Goal: Task Accomplishment & Management: Manage account settings

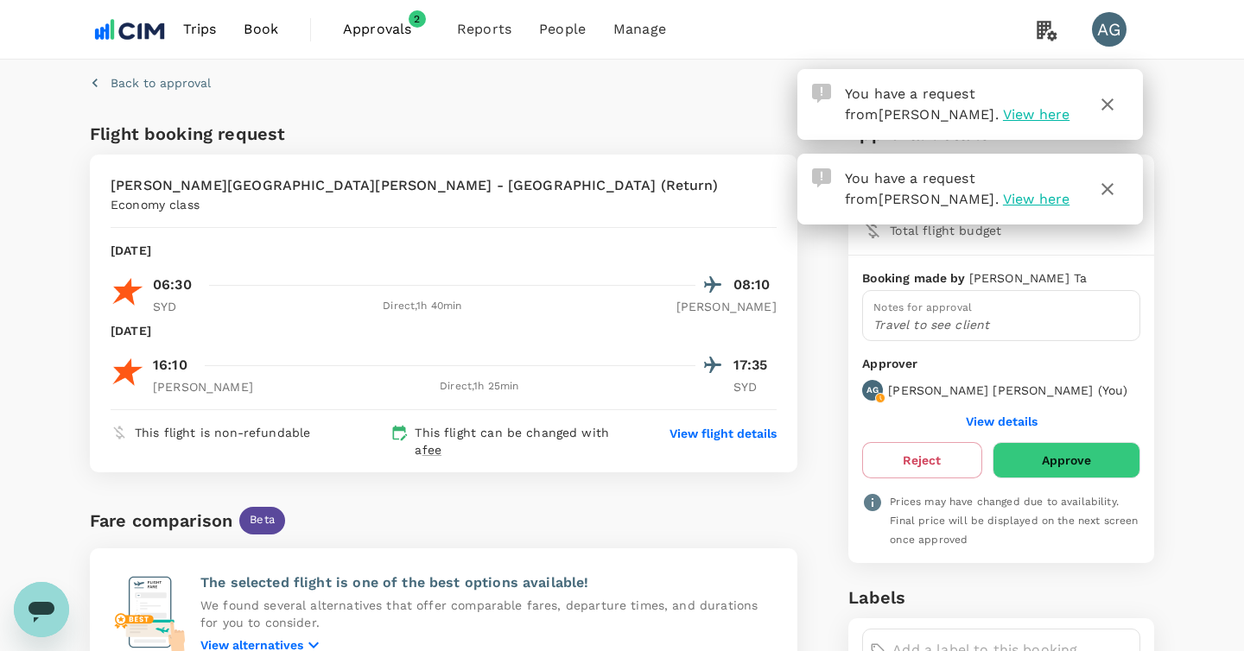
click at [1108, 187] on icon "button" at bounding box center [1107, 189] width 21 height 21
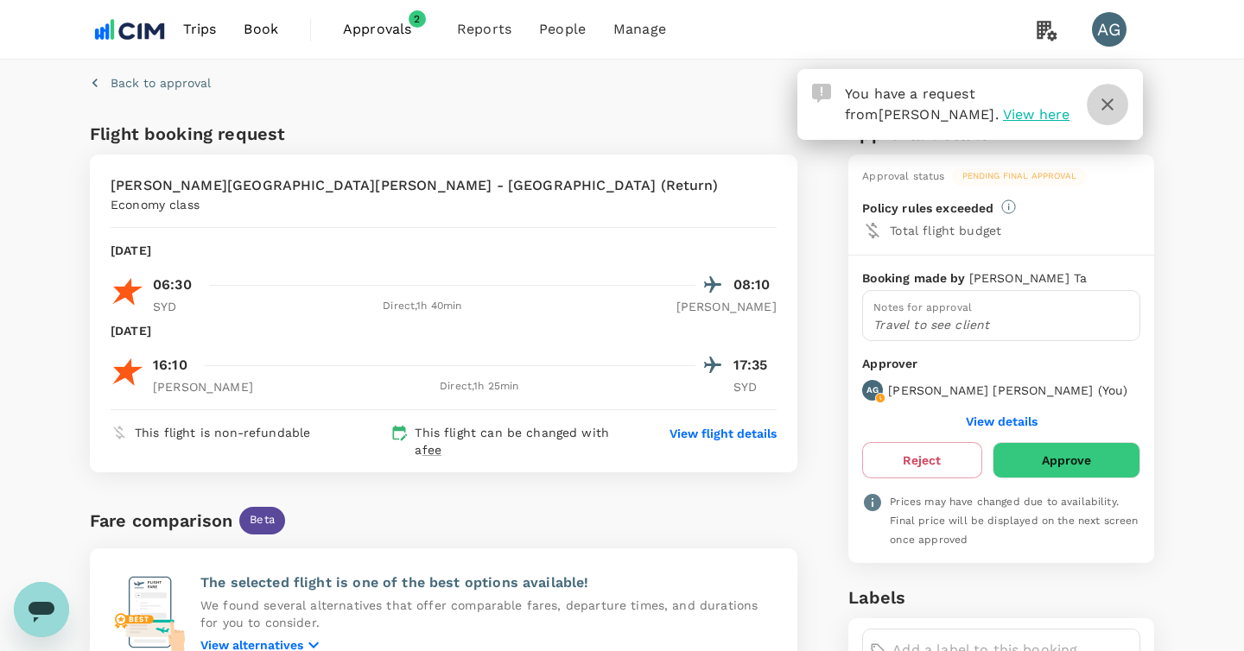
click at [1110, 110] on icon "button" at bounding box center [1107, 104] width 21 height 21
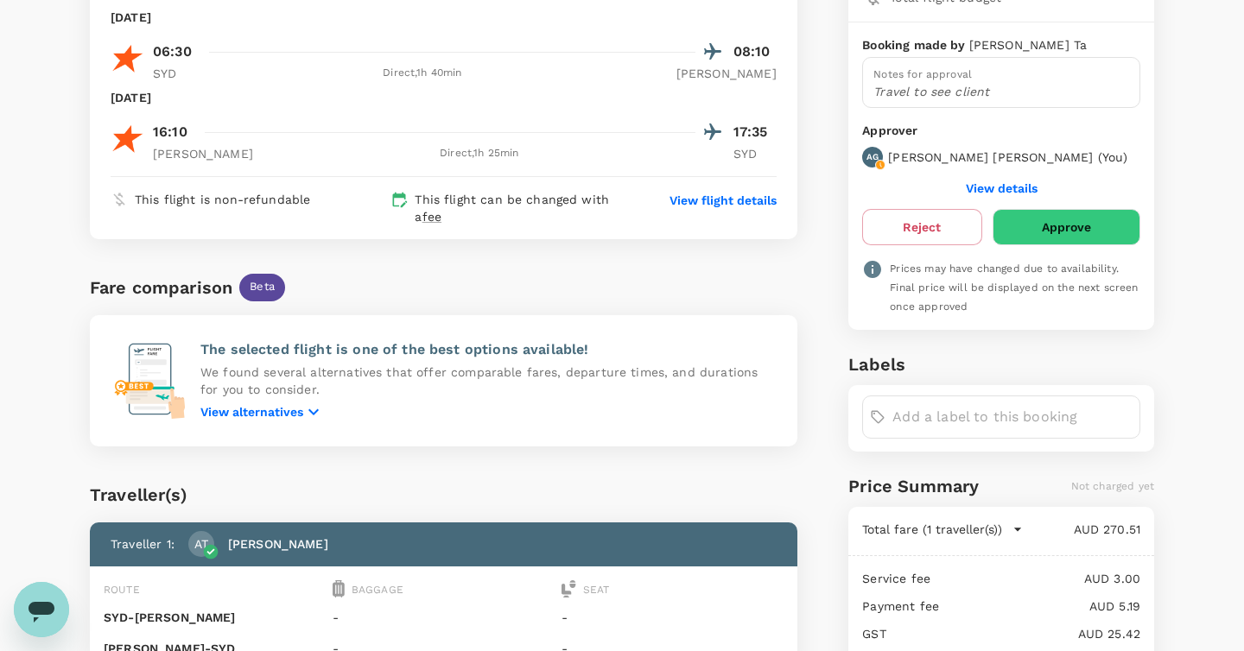
scroll to position [89, 0]
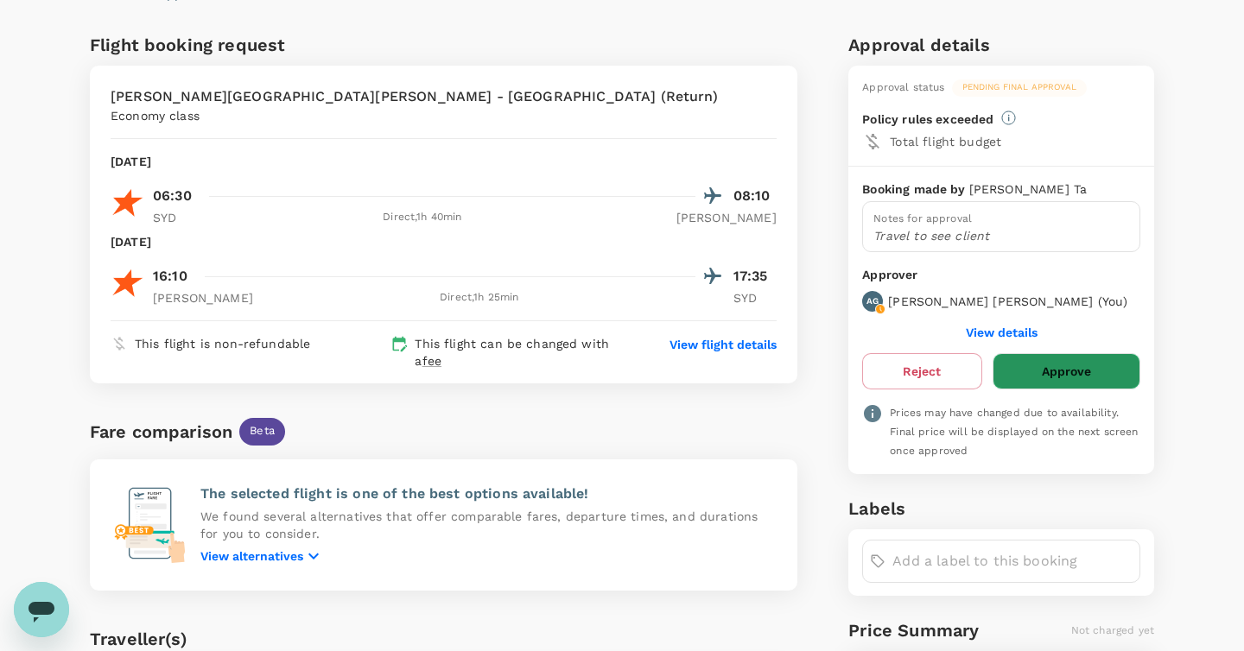
click at [1100, 372] on button "Approve" at bounding box center [1067, 371] width 148 height 36
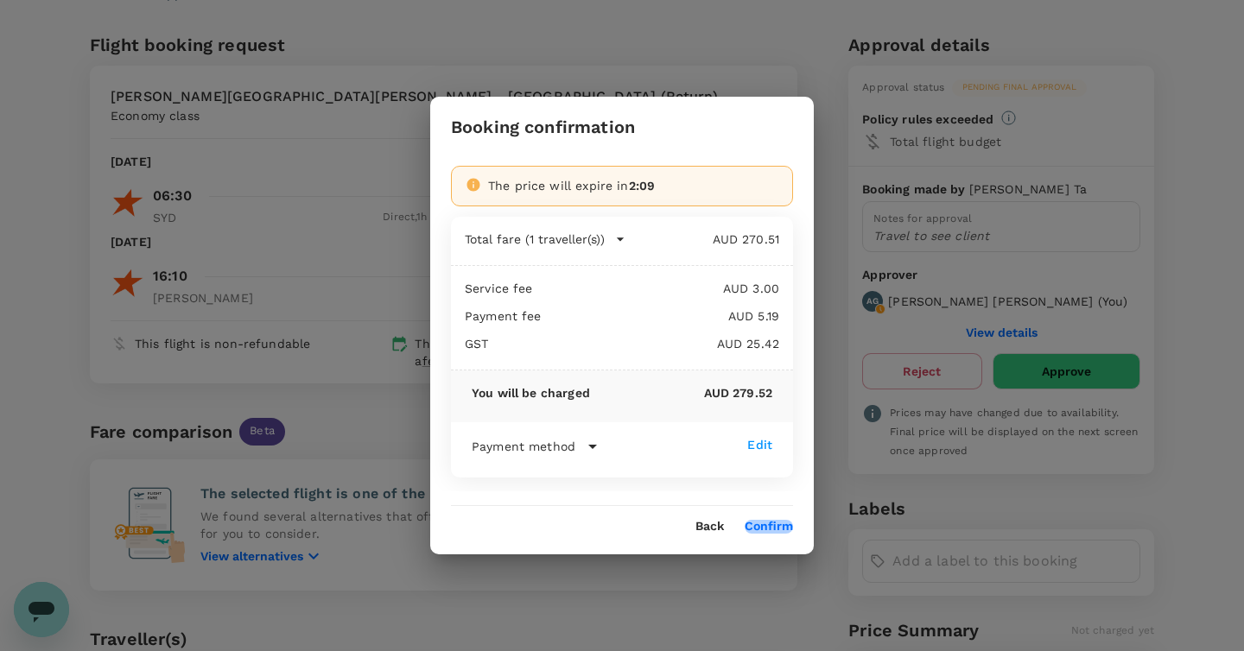
click at [768, 524] on button "Confirm" at bounding box center [769, 527] width 48 height 14
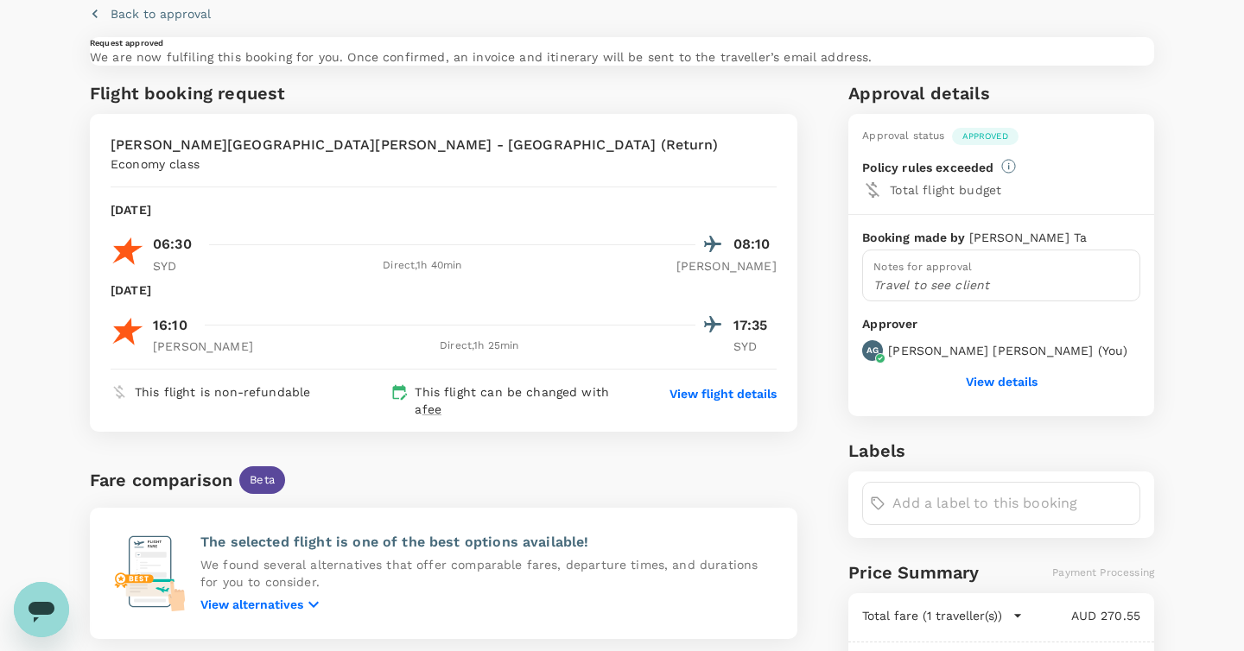
scroll to position [70, 0]
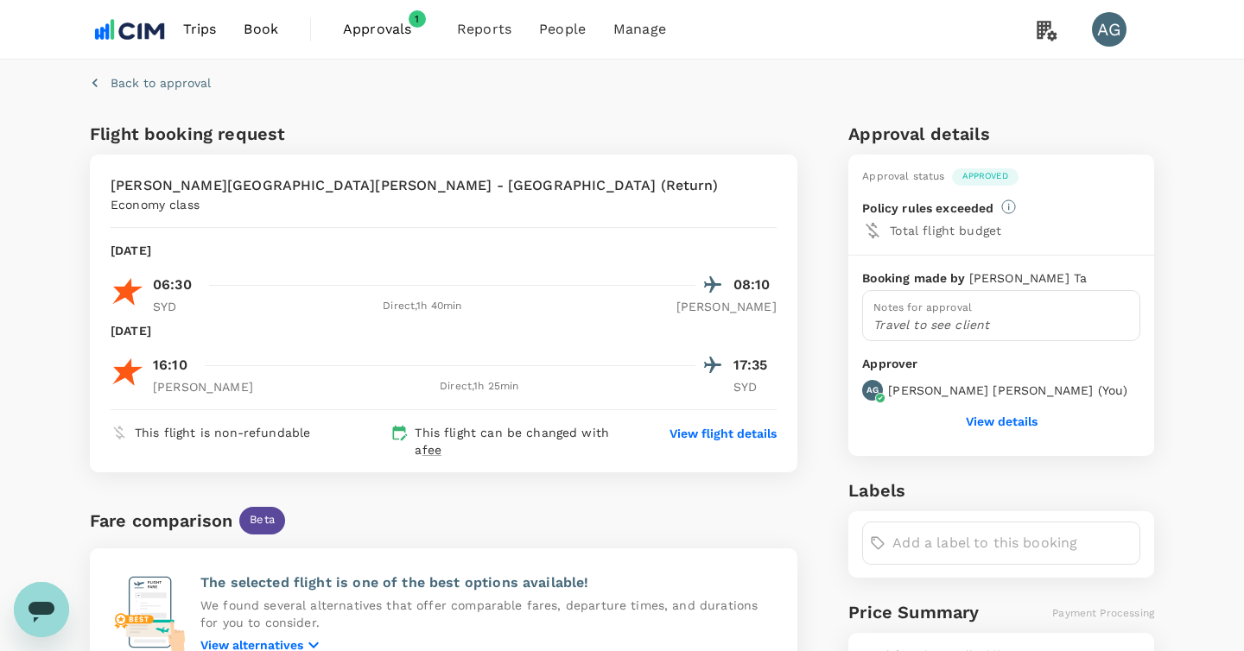
click at [395, 35] on span "Approvals" at bounding box center [386, 29] width 86 height 21
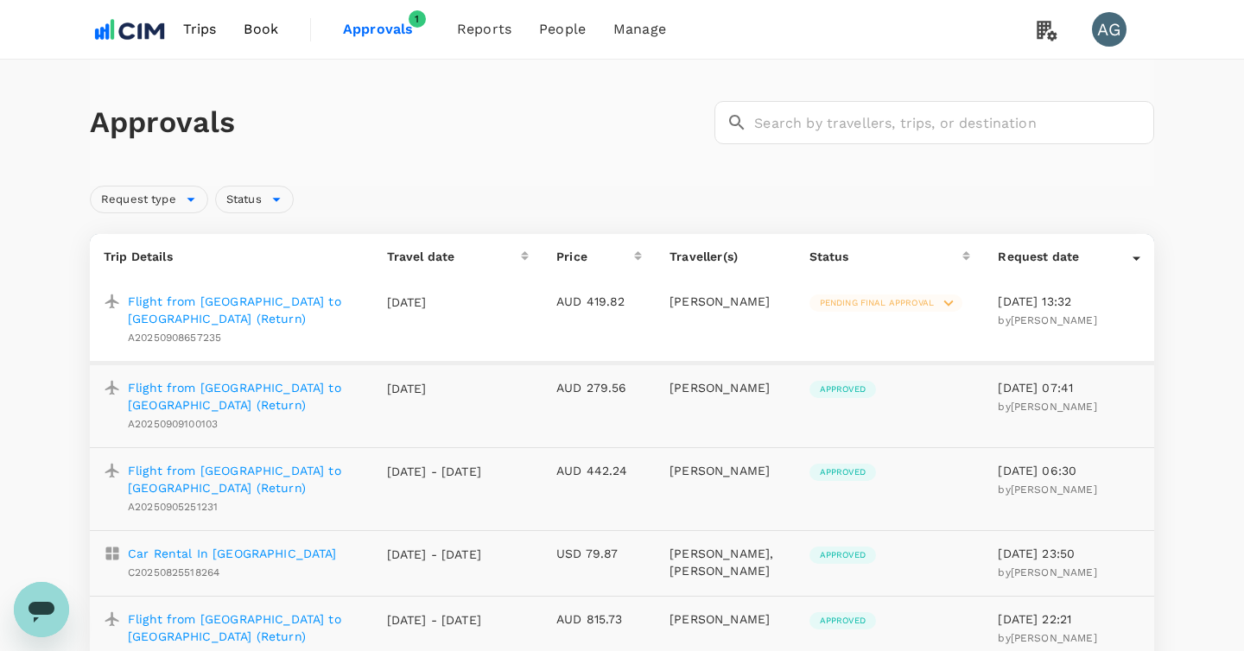
click at [924, 301] on span "Pending final approval" at bounding box center [877, 303] width 135 height 12
click at [932, 383] on span "Reject this trip" at bounding box center [979, 387] width 117 height 21
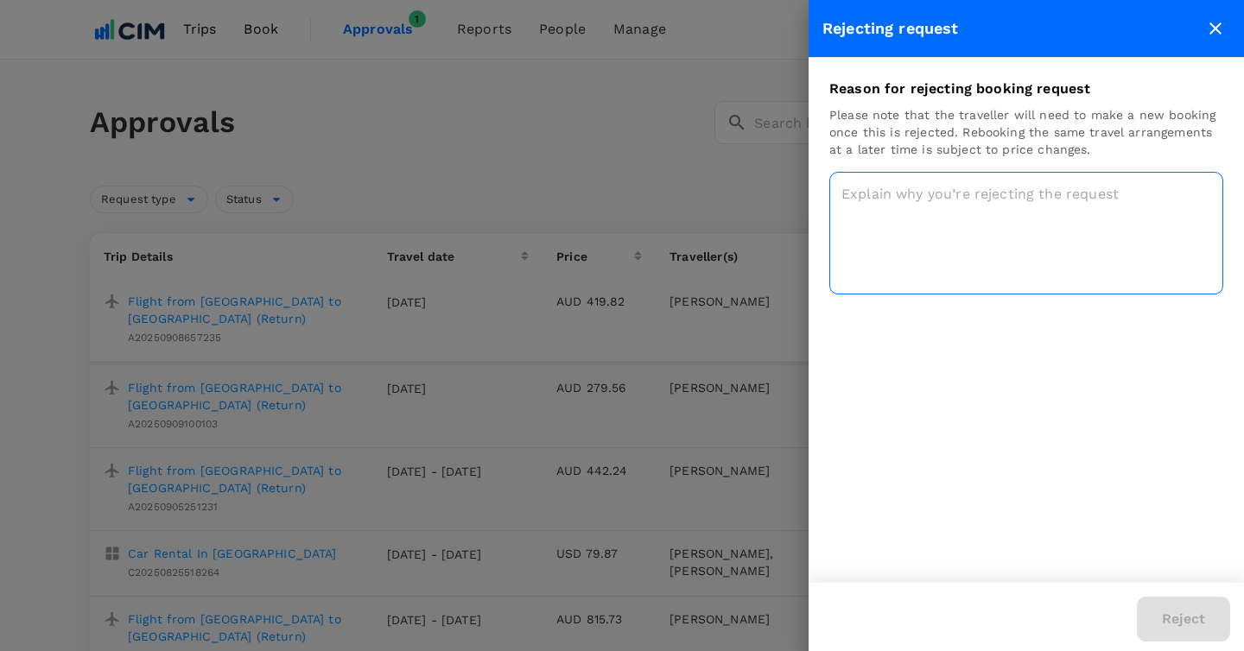
click at [966, 257] on textarea at bounding box center [1026, 233] width 394 height 123
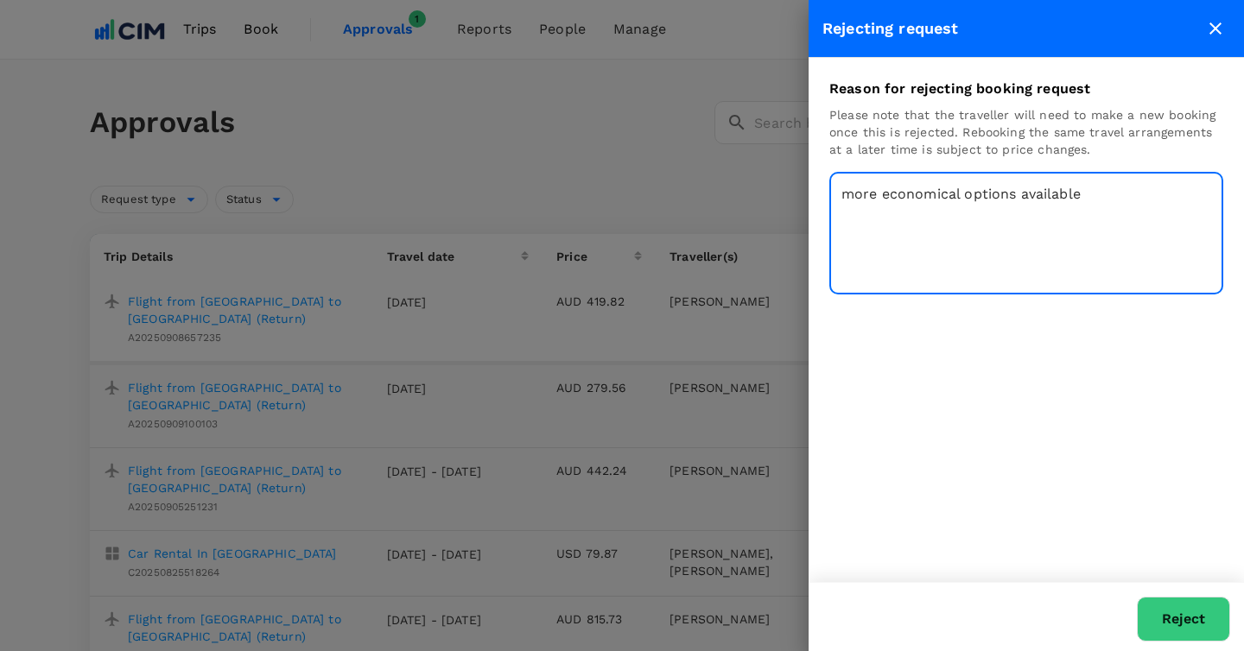
type textarea "more economical options available"
click at [1186, 607] on button "Reject" at bounding box center [1183, 619] width 93 height 45
